Goal: Information Seeking & Learning: Learn about a topic

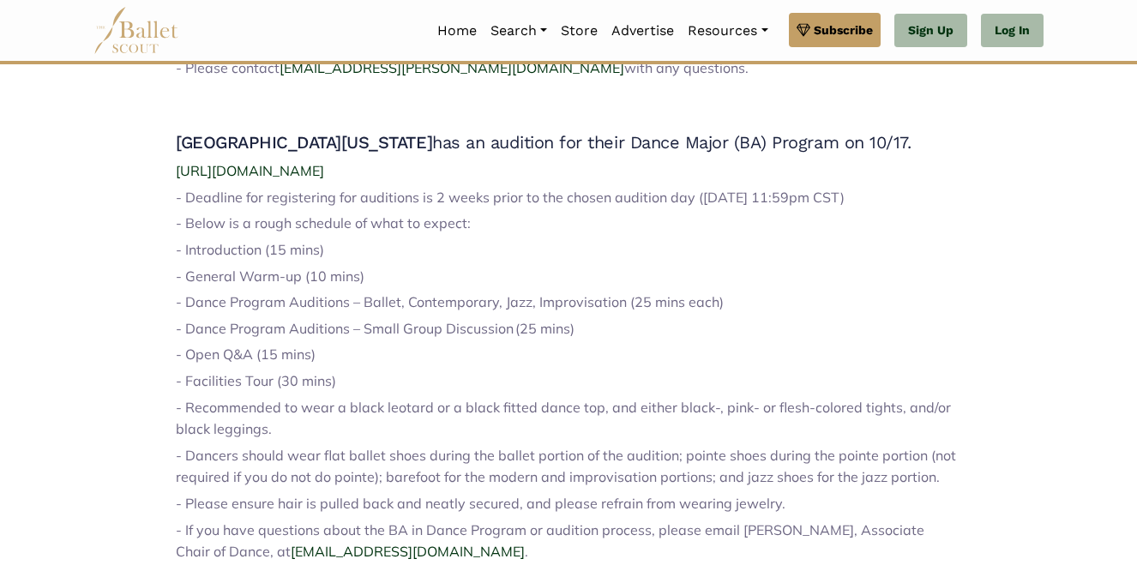
scroll to position [948, 0]
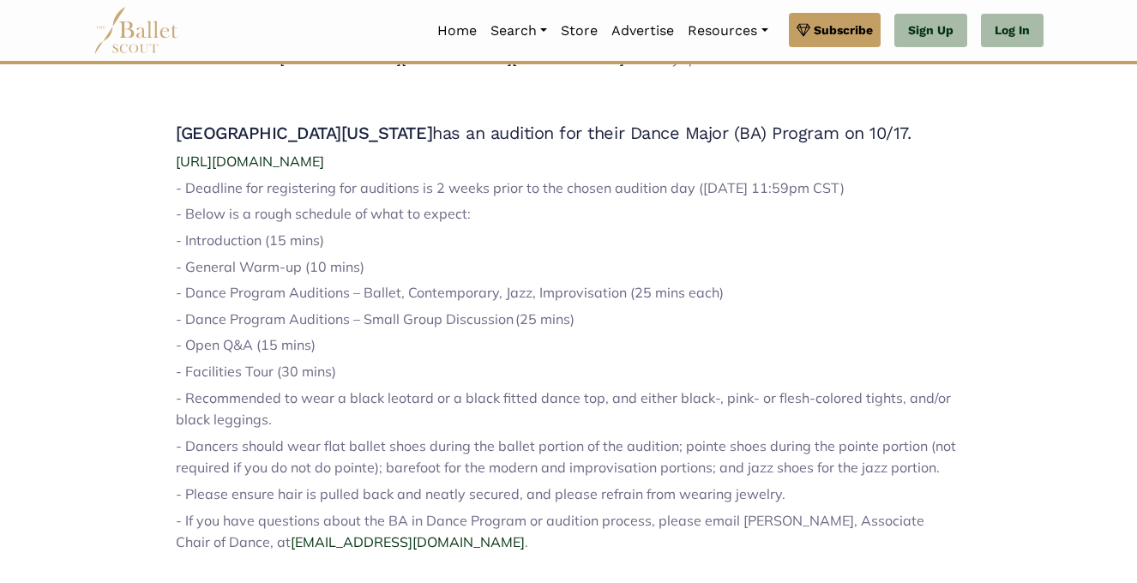
drag, startPoint x: 372, startPoint y: 403, endPoint x: 164, endPoint y: 253, distance: 256.7
copy div "- Introduction (15 mins) - ​General Warm-up (10 mins) - ​Dance Program Audition…"
click at [583, 357] on p "- Open Q&A (15 mins)" at bounding box center [568, 345] width 785 height 22
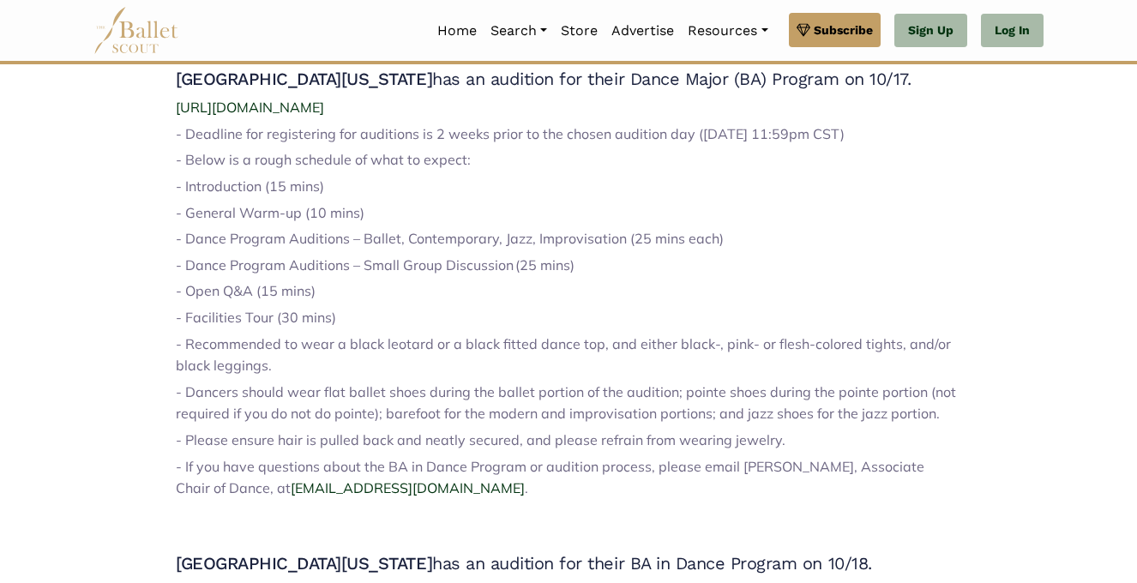
scroll to position [1000, 0]
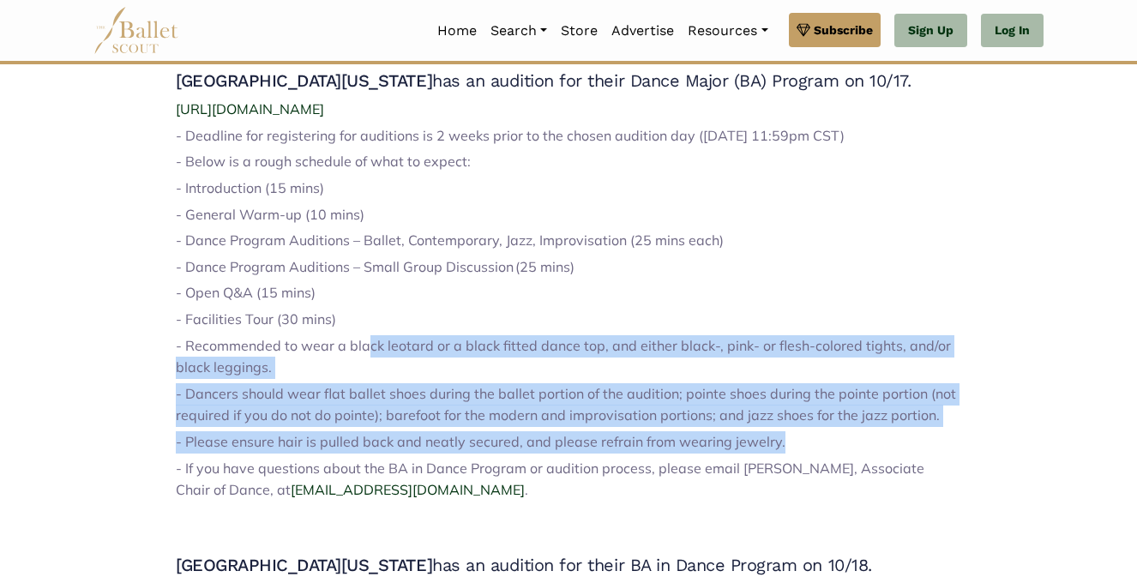
drag, startPoint x: 804, startPoint y: 472, endPoint x: 360, endPoint y: 366, distance: 456.6
click at [360, 365] on span "- Recommended to wear a black leotard or a black fitted dance top, and either b…" at bounding box center [563, 356] width 775 height 39
drag, startPoint x: 791, startPoint y: 462, endPoint x: 159, endPoint y: 369, distance: 638.6
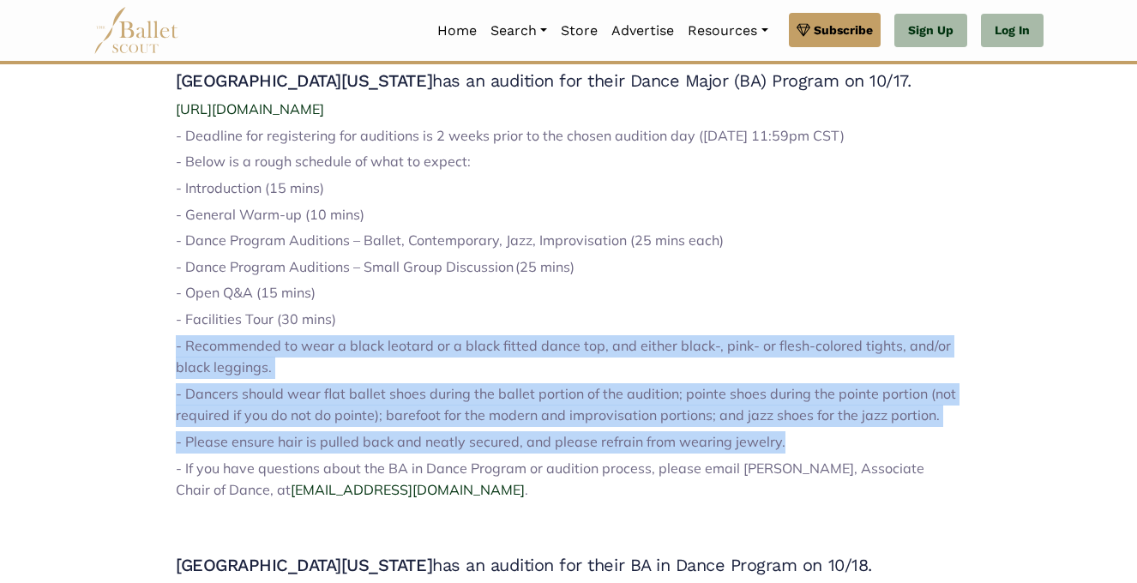
copy div "- Recommended to wear a black leotard or a black fitted dance top, and either b…"
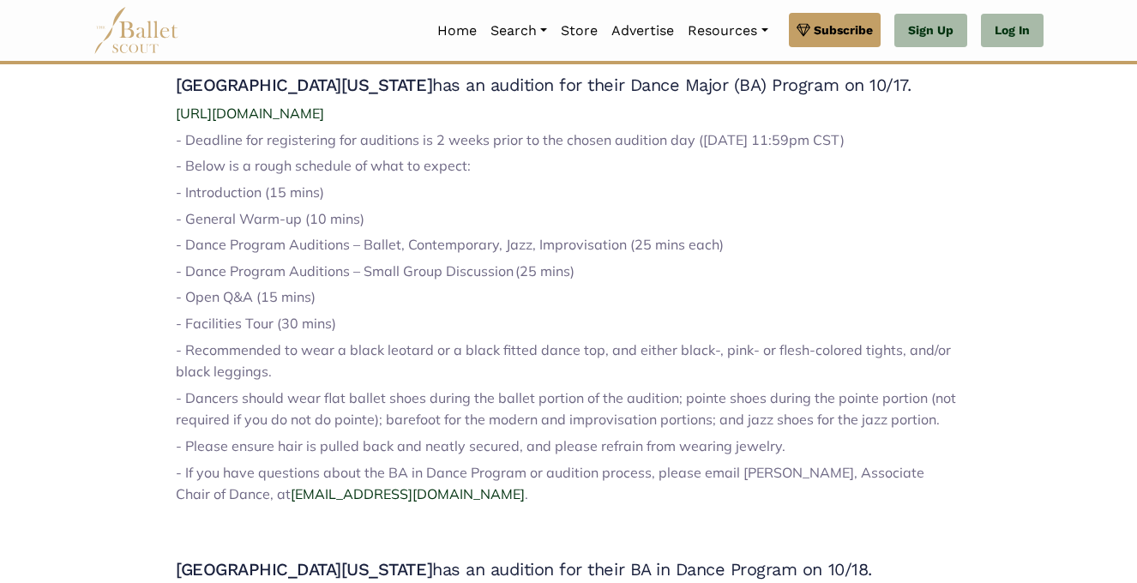
scroll to position [900, 0]
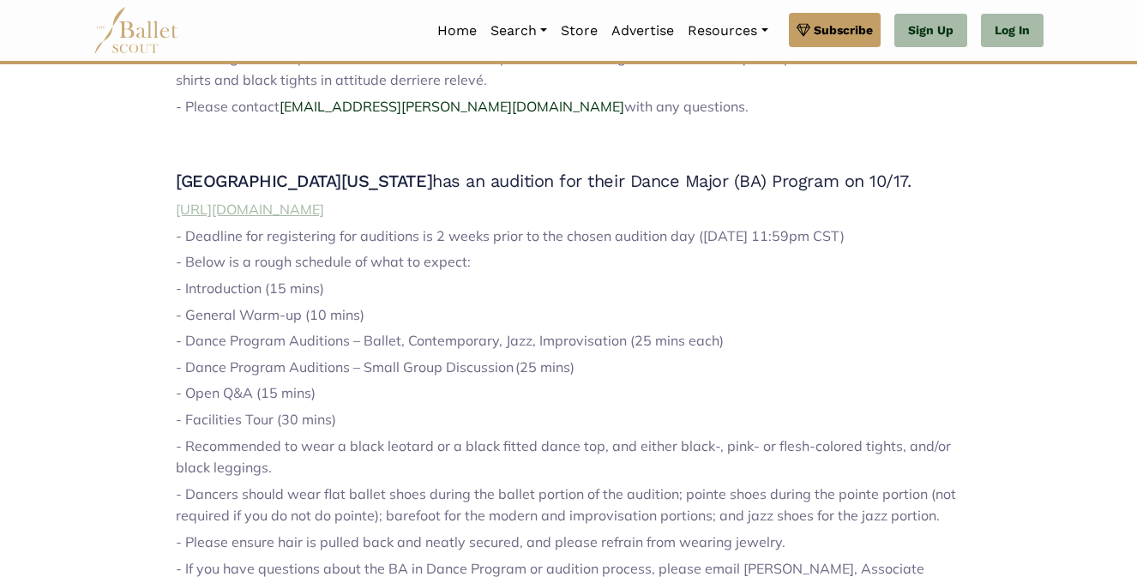
click at [324, 218] on span "[URL][DOMAIN_NAME]" at bounding box center [250, 209] width 148 height 17
